Goal: Task Accomplishment & Management: Use online tool/utility

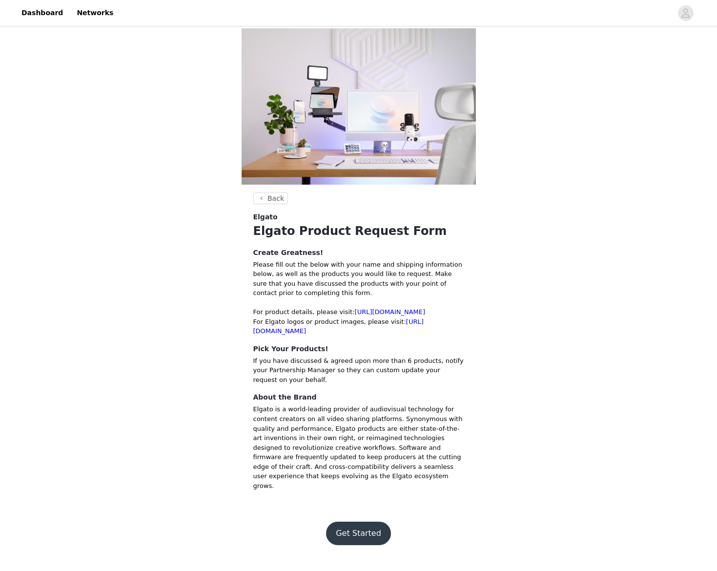
click at [349, 525] on button "Get Started" at bounding box center [358, 533] width 65 height 23
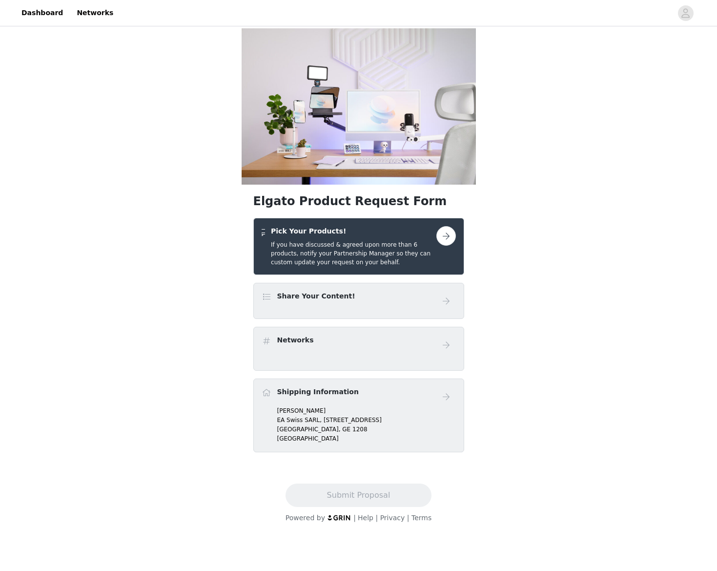
click at [447, 241] on button "button" at bounding box center [447, 236] width 20 height 20
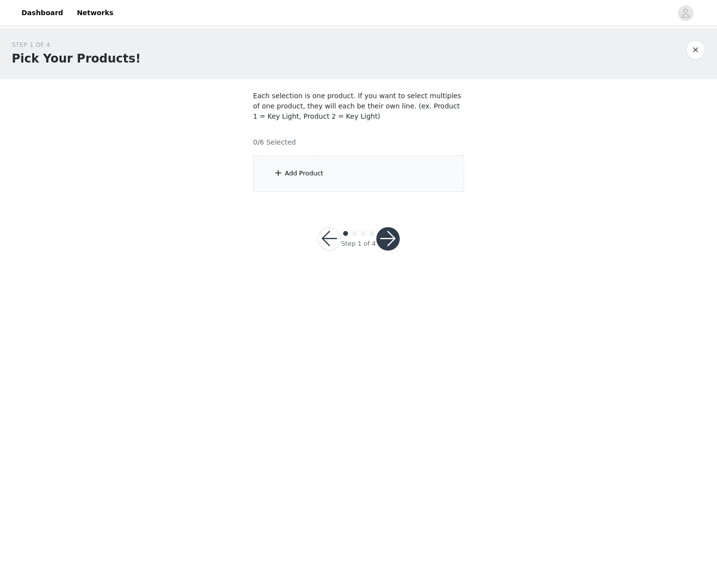
click at [289, 173] on div "Add Product" at bounding box center [304, 173] width 39 height 10
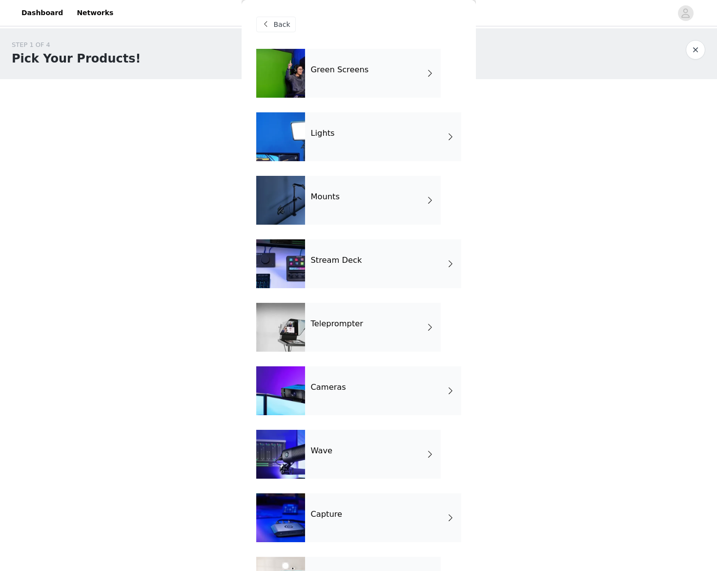
click at [266, 30] on div "Back" at bounding box center [276, 25] width 40 height 16
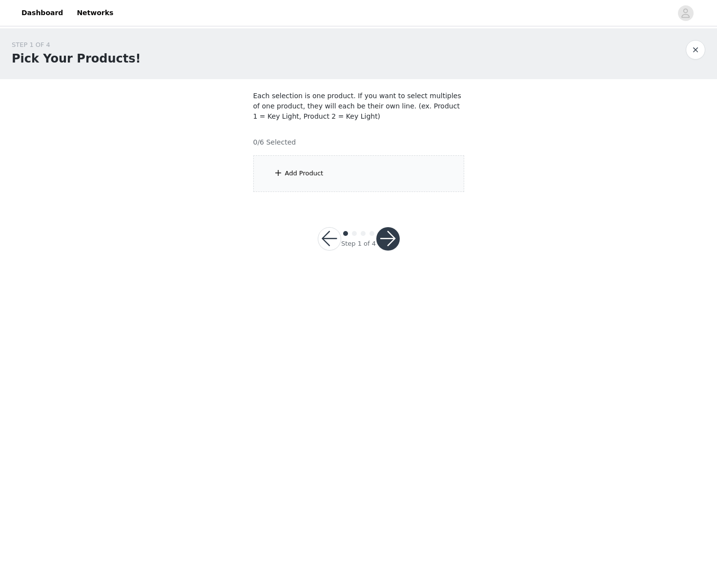
click at [295, 178] on div "Add Product" at bounding box center [304, 173] width 39 height 10
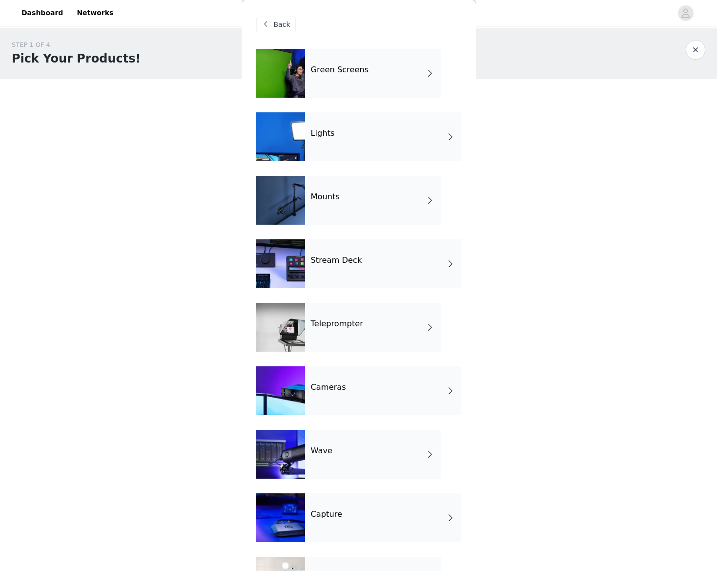
click at [357, 262] on h4 "Stream Deck" at bounding box center [336, 260] width 51 height 9
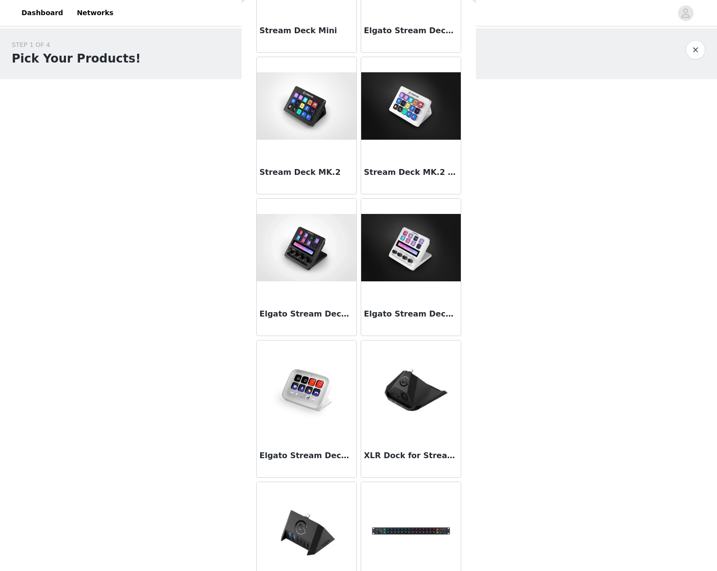
scroll to position [132, 0]
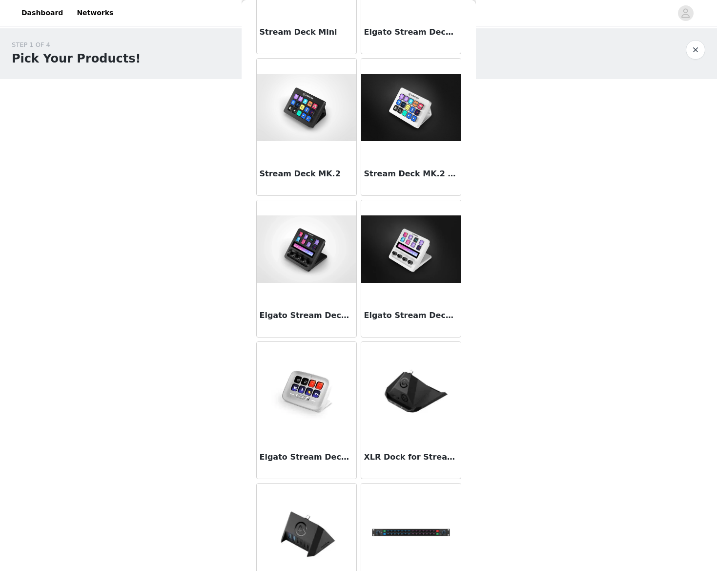
click at [303, 253] on img at bounding box center [307, 248] width 100 height 67
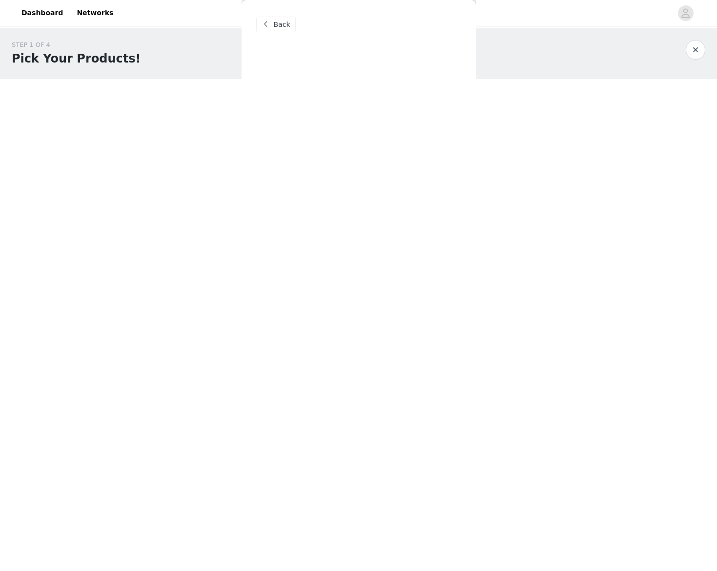
scroll to position [0, 0]
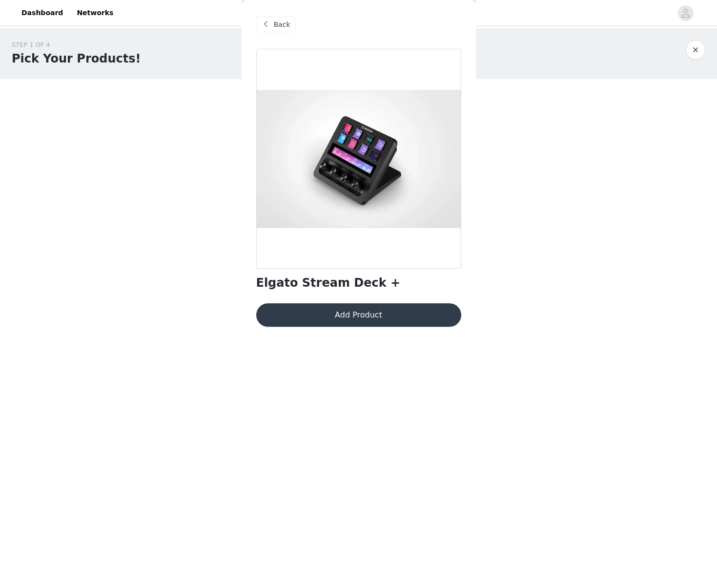
click at [346, 320] on button "Add Product" at bounding box center [358, 314] width 205 height 23
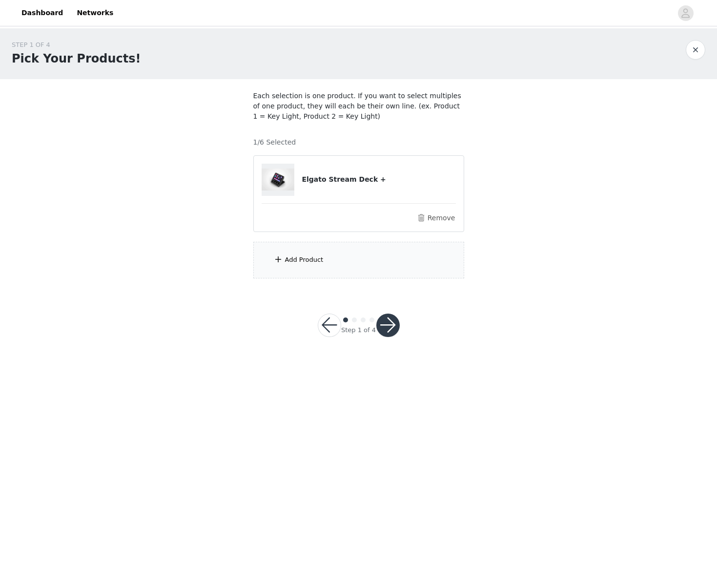
click at [301, 258] on div "Add Product" at bounding box center [304, 260] width 39 height 10
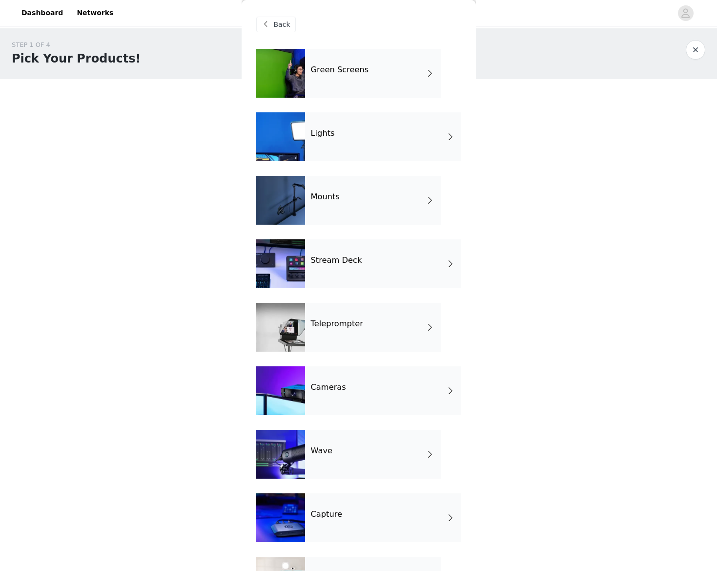
click at [367, 456] on div "Wave" at bounding box center [373, 454] width 136 height 49
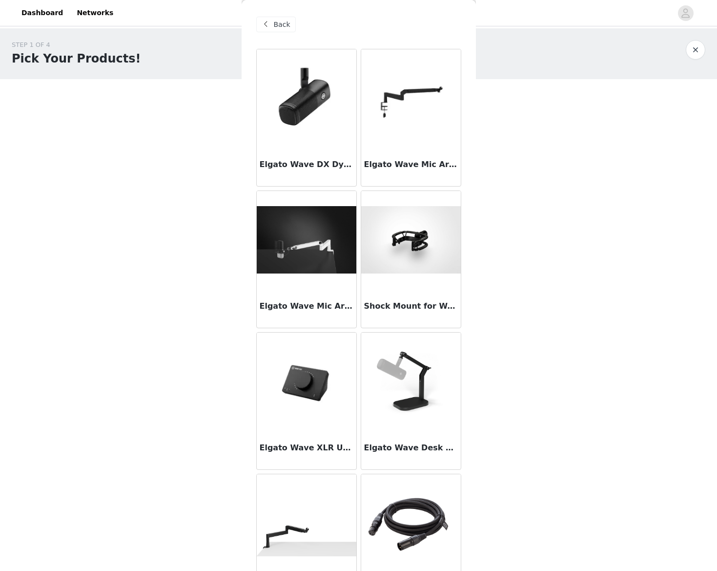
click at [298, 107] on img at bounding box center [307, 97] width 100 height 69
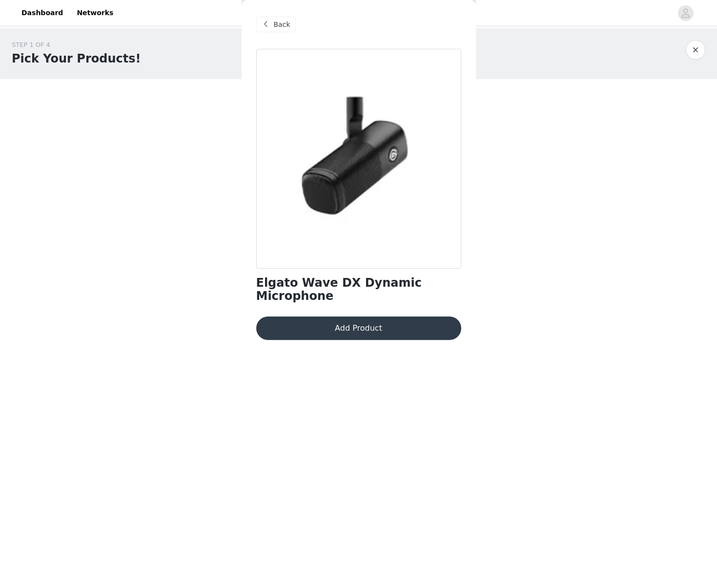
click at [370, 317] on button "Add Product" at bounding box center [358, 327] width 205 height 23
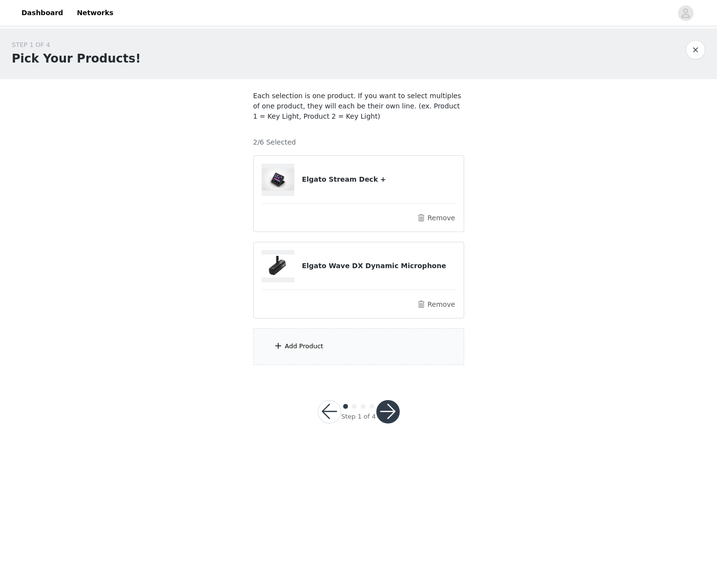
click at [345, 342] on div "Add Product" at bounding box center [358, 346] width 211 height 37
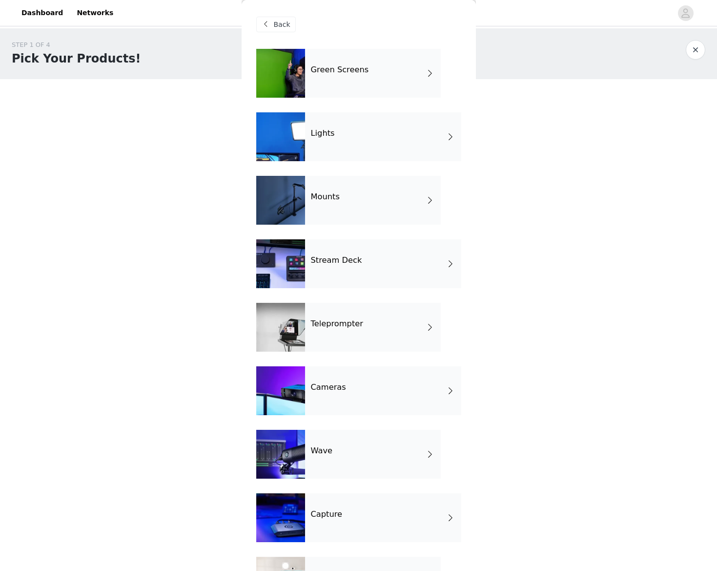
click at [376, 454] on div "Wave" at bounding box center [373, 454] width 136 height 49
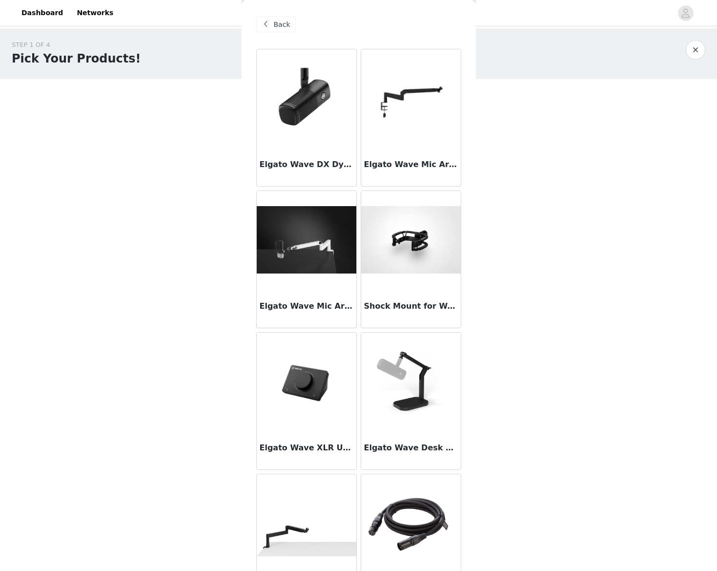
scroll to position [278, 0]
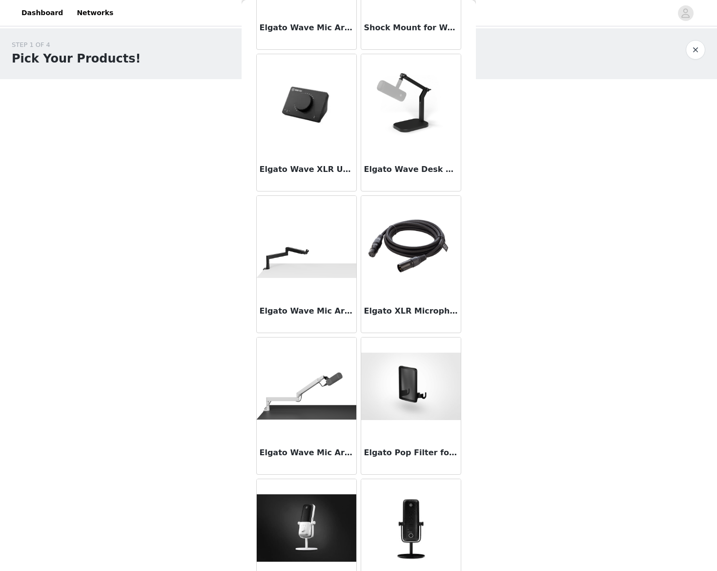
click at [409, 245] on img at bounding box center [411, 245] width 100 height 84
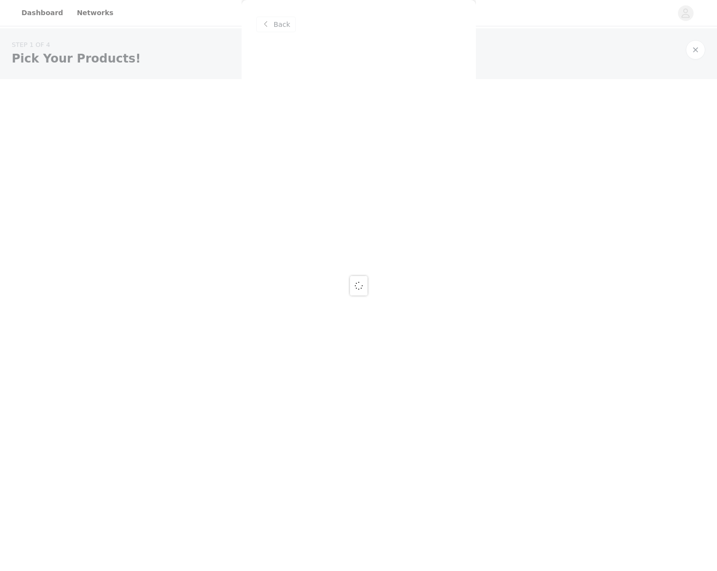
scroll to position [0, 0]
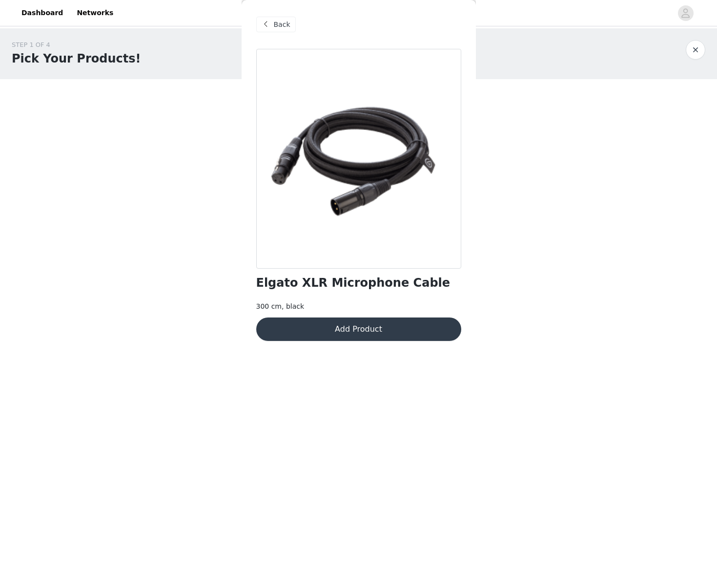
click at [390, 330] on button "Add Product" at bounding box center [358, 328] width 205 height 23
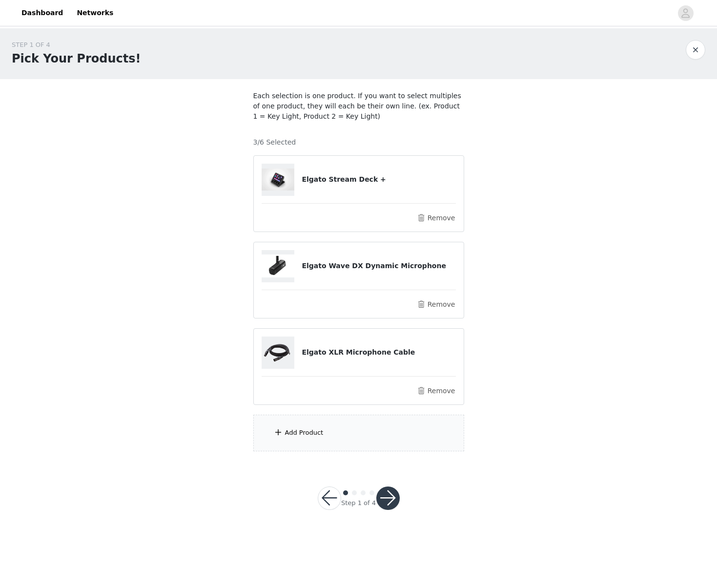
click at [313, 435] on div "Add Product" at bounding box center [304, 433] width 39 height 10
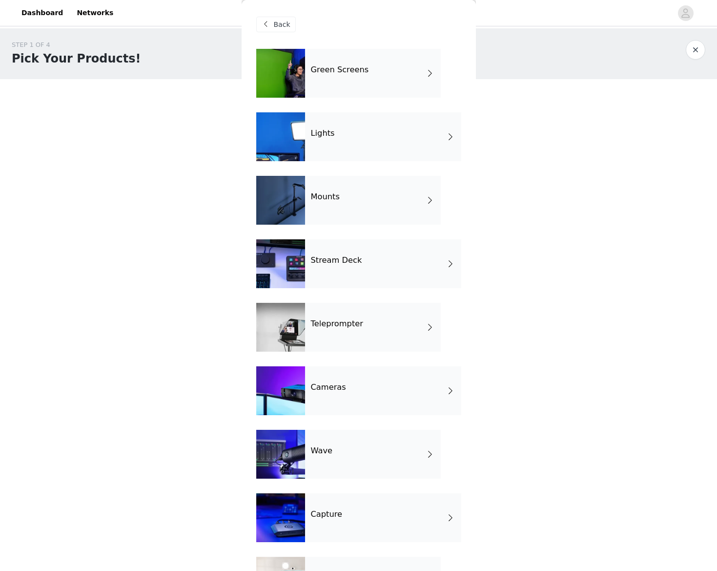
click at [361, 455] on div "Wave" at bounding box center [373, 454] width 136 height 49
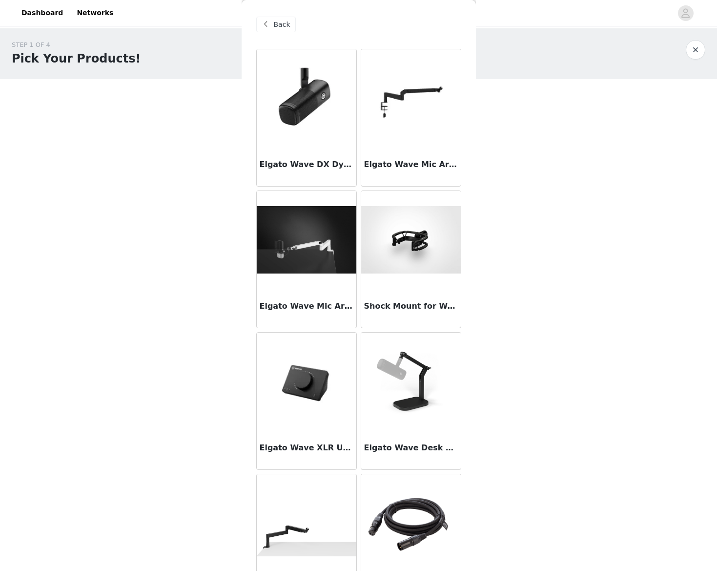
scroll to position [1, 0]
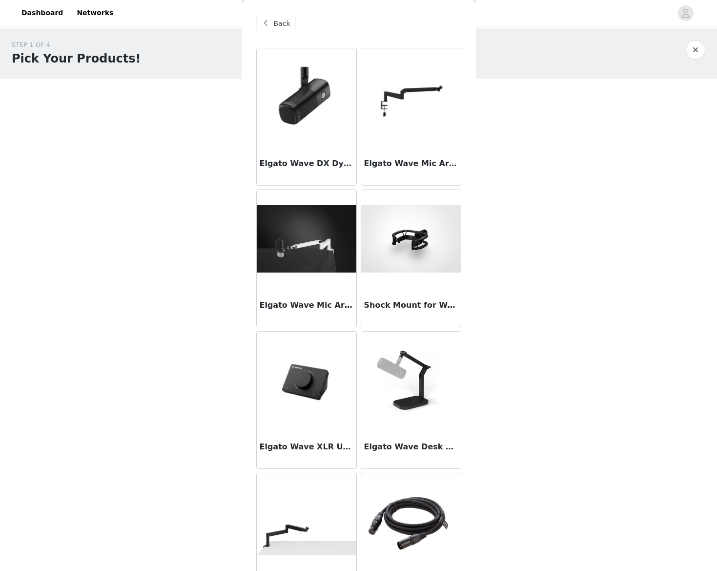
click at [409, 235] on img at bounding box center [411, 238] width 100 height 67
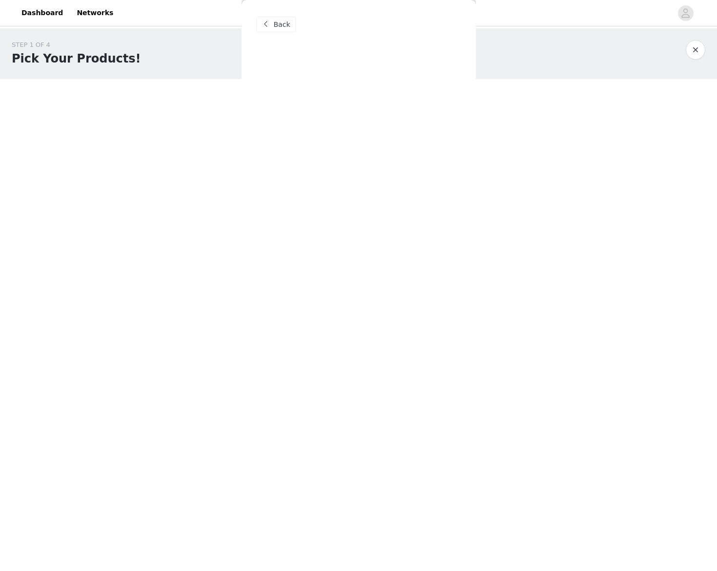
scroll to position [0, 0]
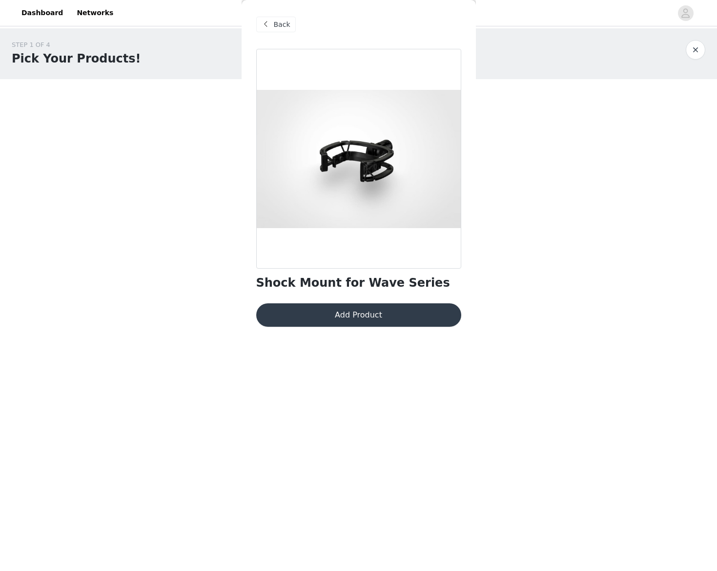
click at [400, 322] on button "Add Product" at bounding box center [358, 314] width 205 height 23
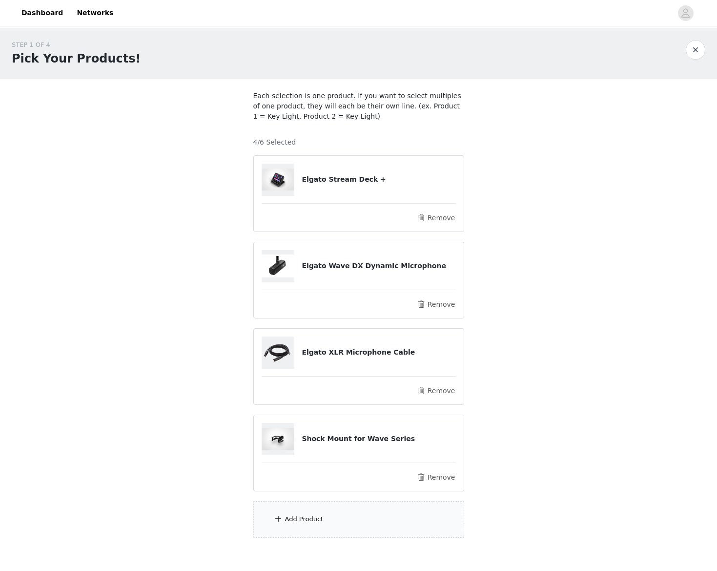
click at [315, 527] on div "Add Product" at bounding box center [358, 519] width 211 height 37
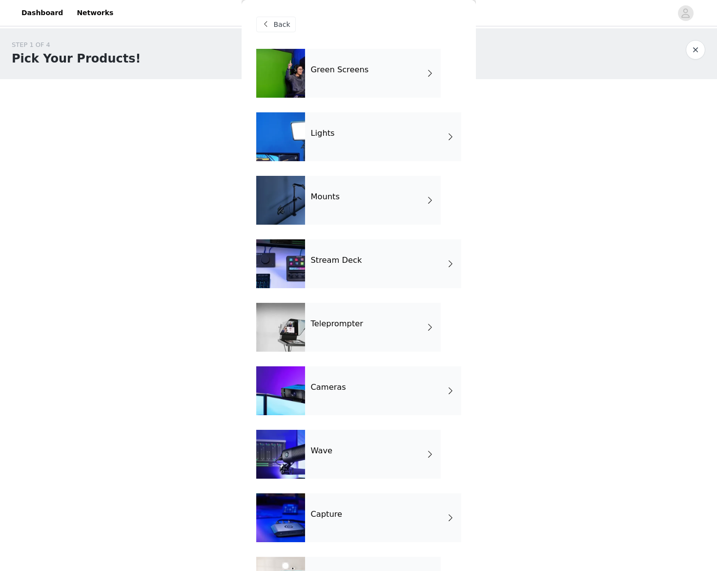
click at [359, 458] on div "Wave" at bounding box center [373, 454] width 136 height 49
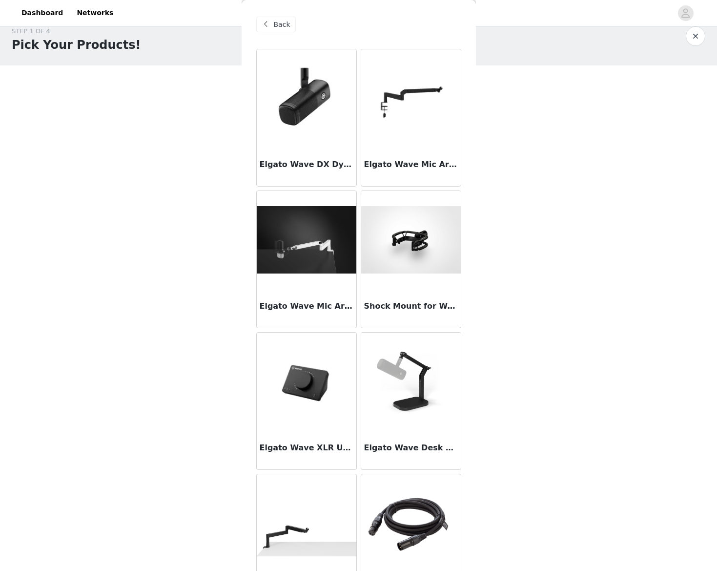
click at [418, 99] on img at bounding box center [411, 97] width 100 height 69
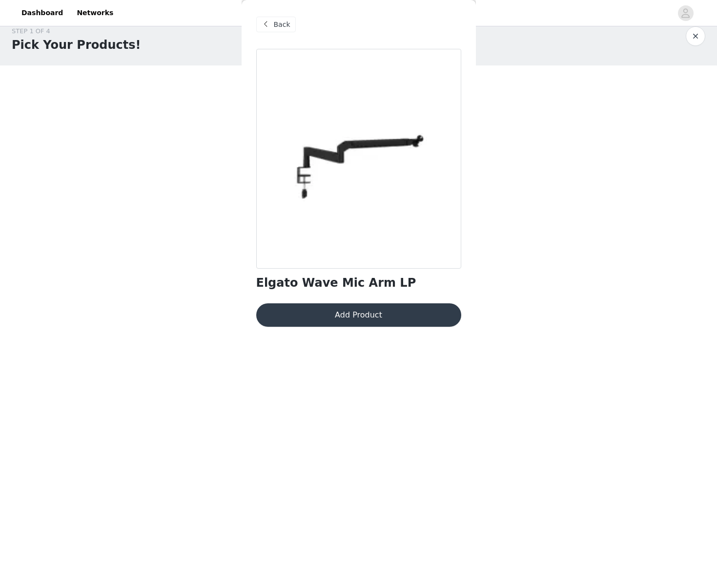
click at [358, 147] on div at bounding box center [358, 159] width 205 height 220
click at [401, 307] on button "Add Product" at bounding box center [358, 314] width 205 height 23
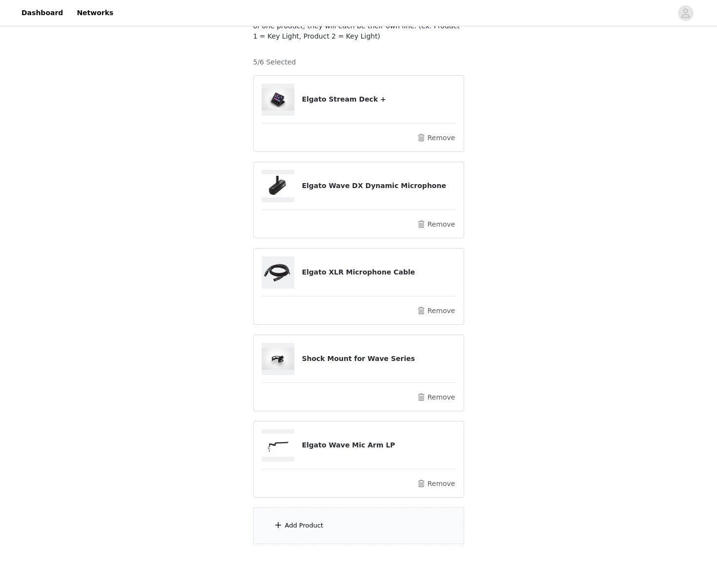
scroll to position [135, 0]
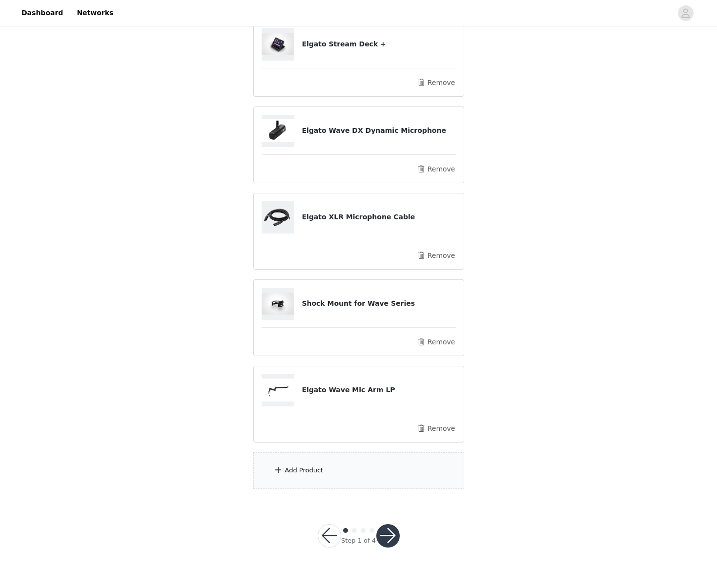
click at [310, 480] on div "Add Product" at bounding box center [358, 470] width 211 height 37
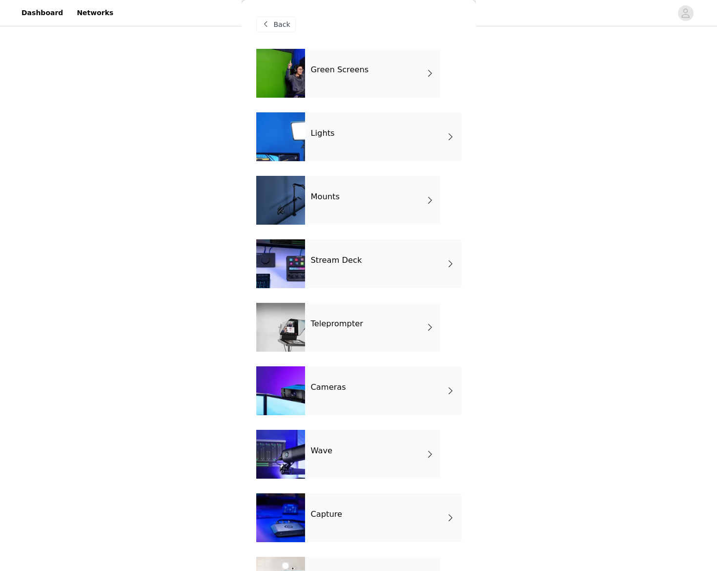
click at [349, 269] on div "Stream Deck" at bounding box center [383, 263] width 156 height 49
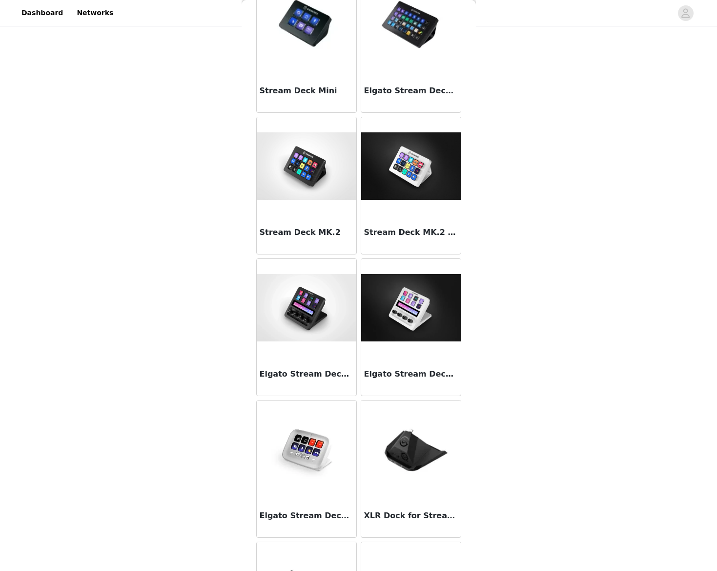
scroll to position [179, 0]
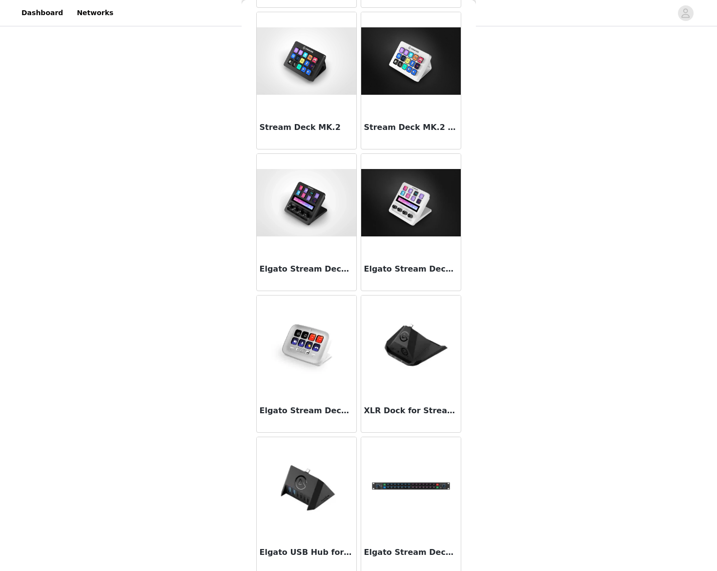
click at [411, 336] on img at bounding box center [411, 345] width 100 height 70
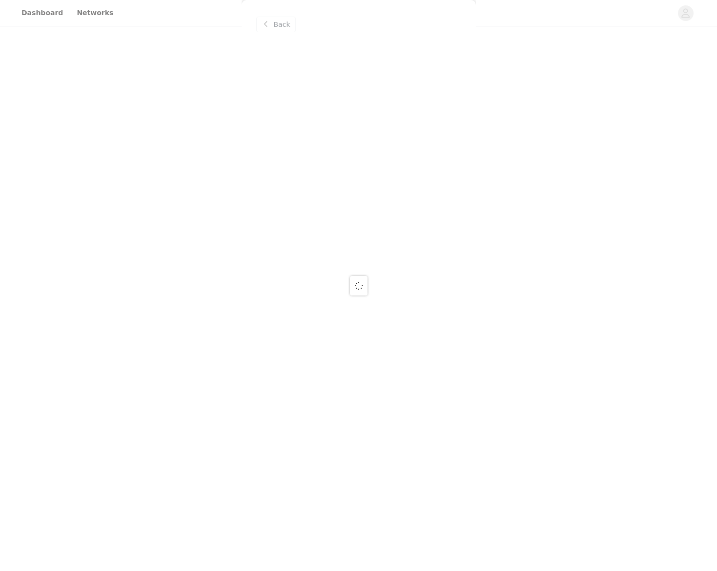
scroll to position [0, 0]
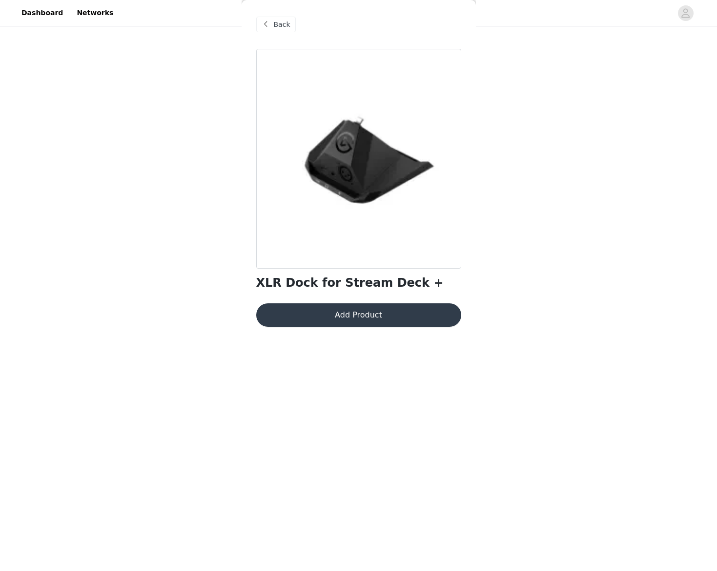
click at [359, 324] on button "Add Product" at bounding box center [358, 314] width 205 height 23
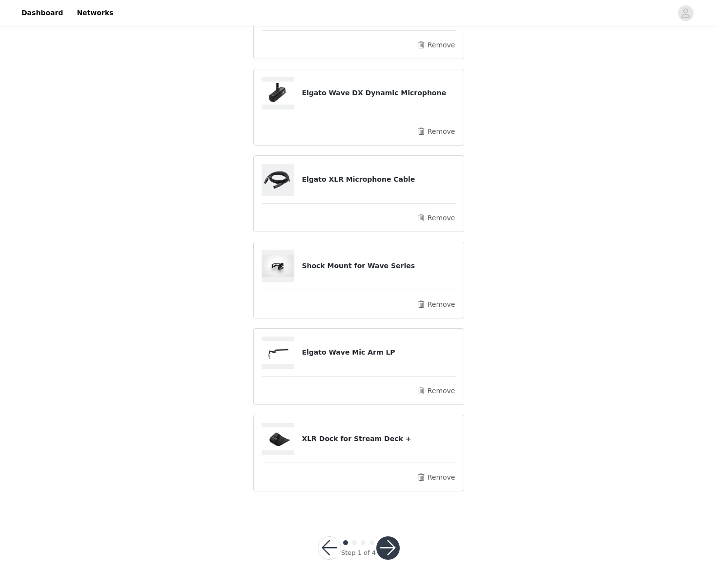
scroll to position [157, 0]
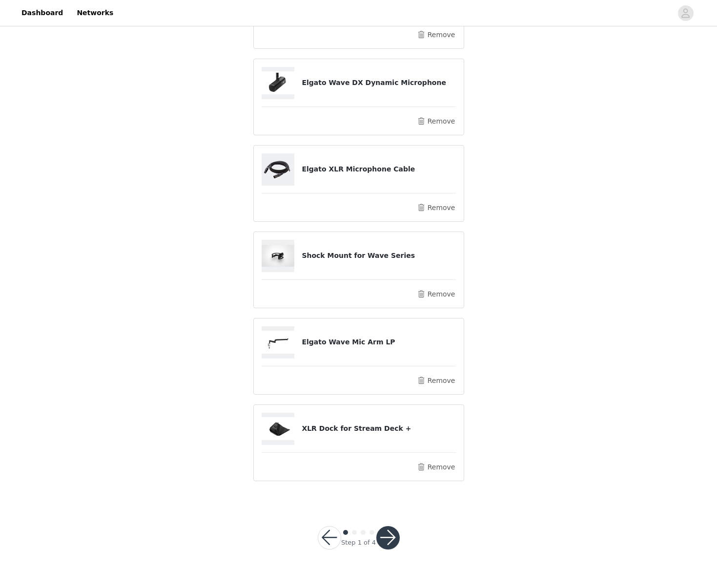
click at [389, 535] on button "button" at bounding box center [387, 537] width 23 height 23
